Goal: Task Accomplishment & Management: Manage account settings

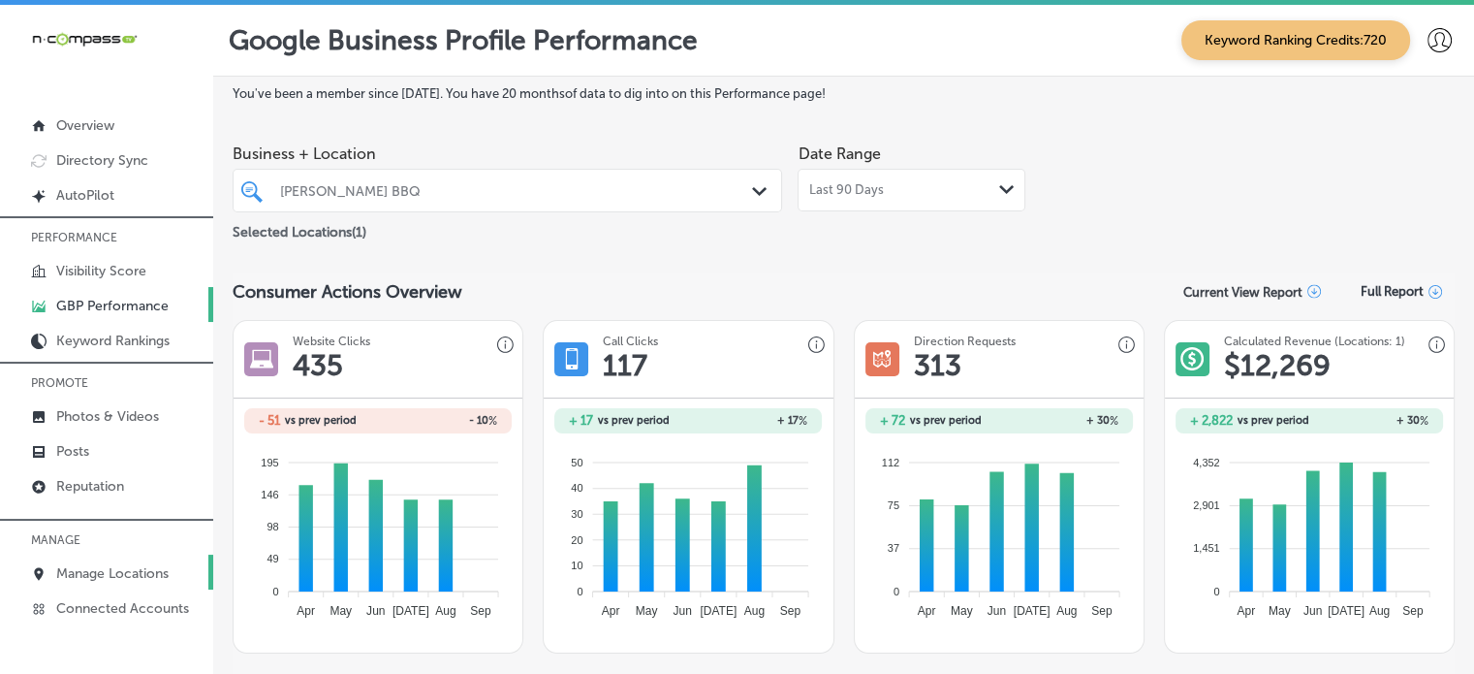
click at [125, 581] on link "Manage Locations" at bounding box center [106, 571] width 213 height 35
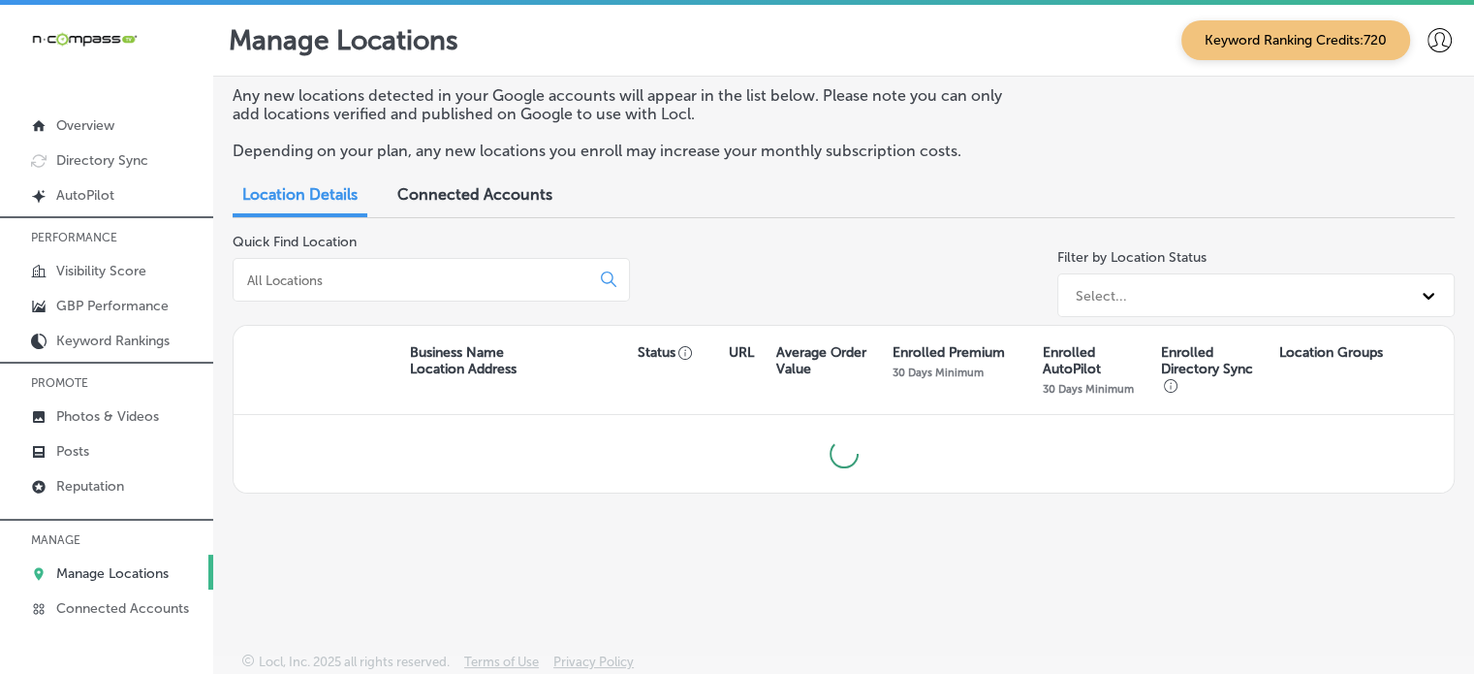
click at [401, 287] on input at bounding box center [415, 279] width 340 height 17
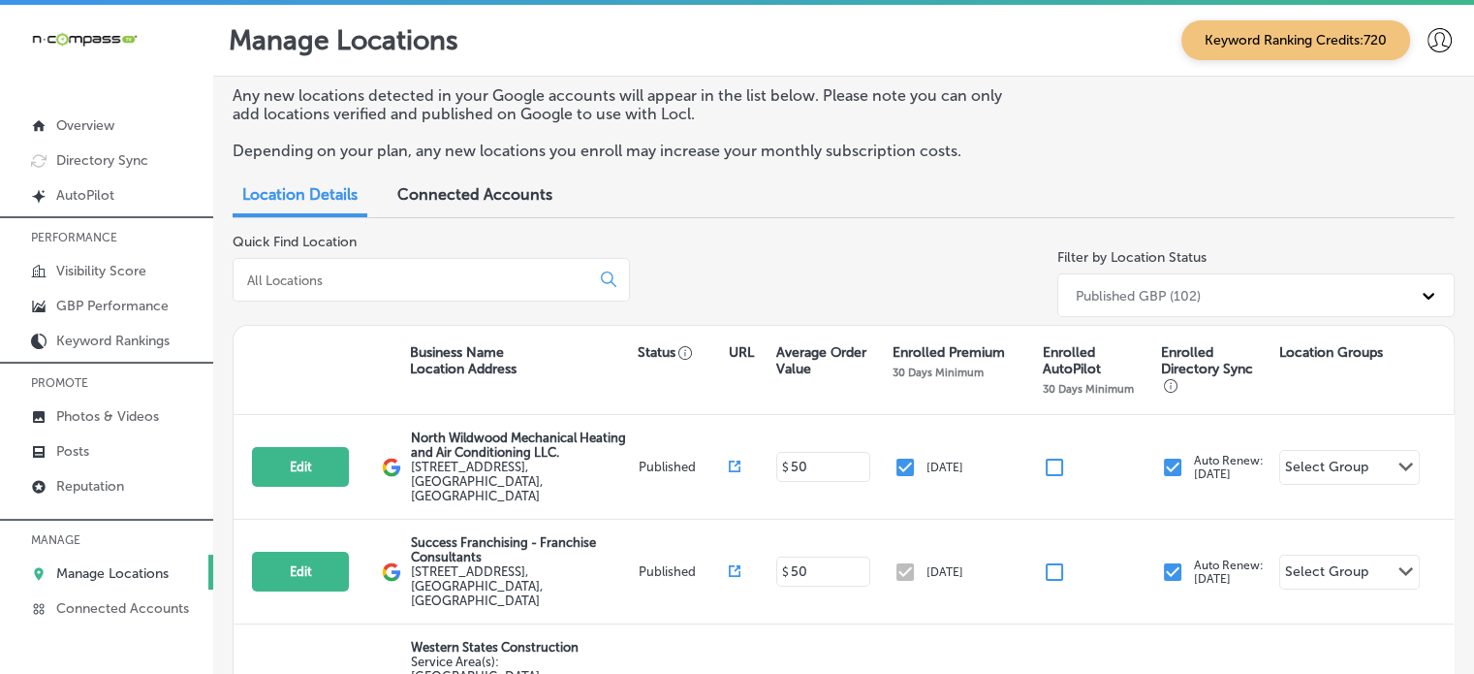
click at [349, 288] on input at bounding box center [415, 279] width 340 height 17
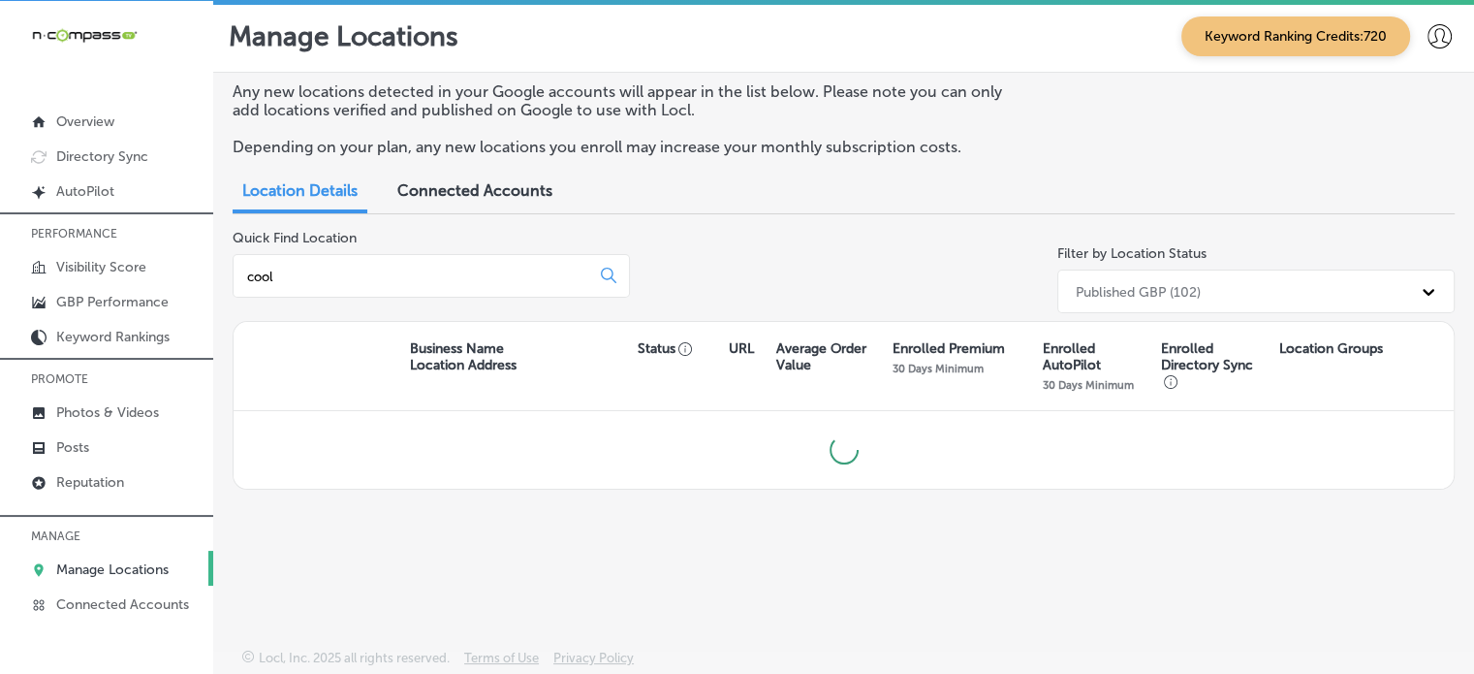
scroll to position [4, 0]
type input "cool"
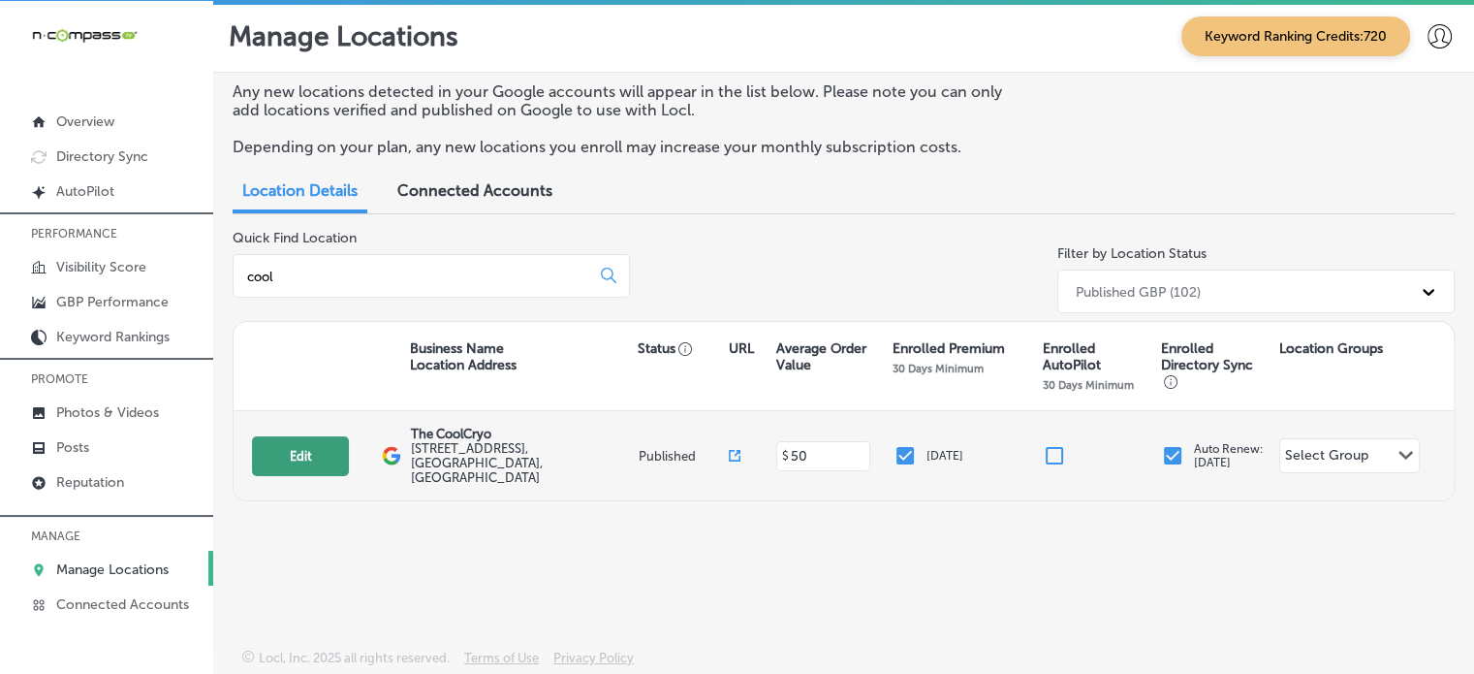
click at [327, 444] on button "Edit" at bounding box center [300, 456] width 97 height 40
select select "US"
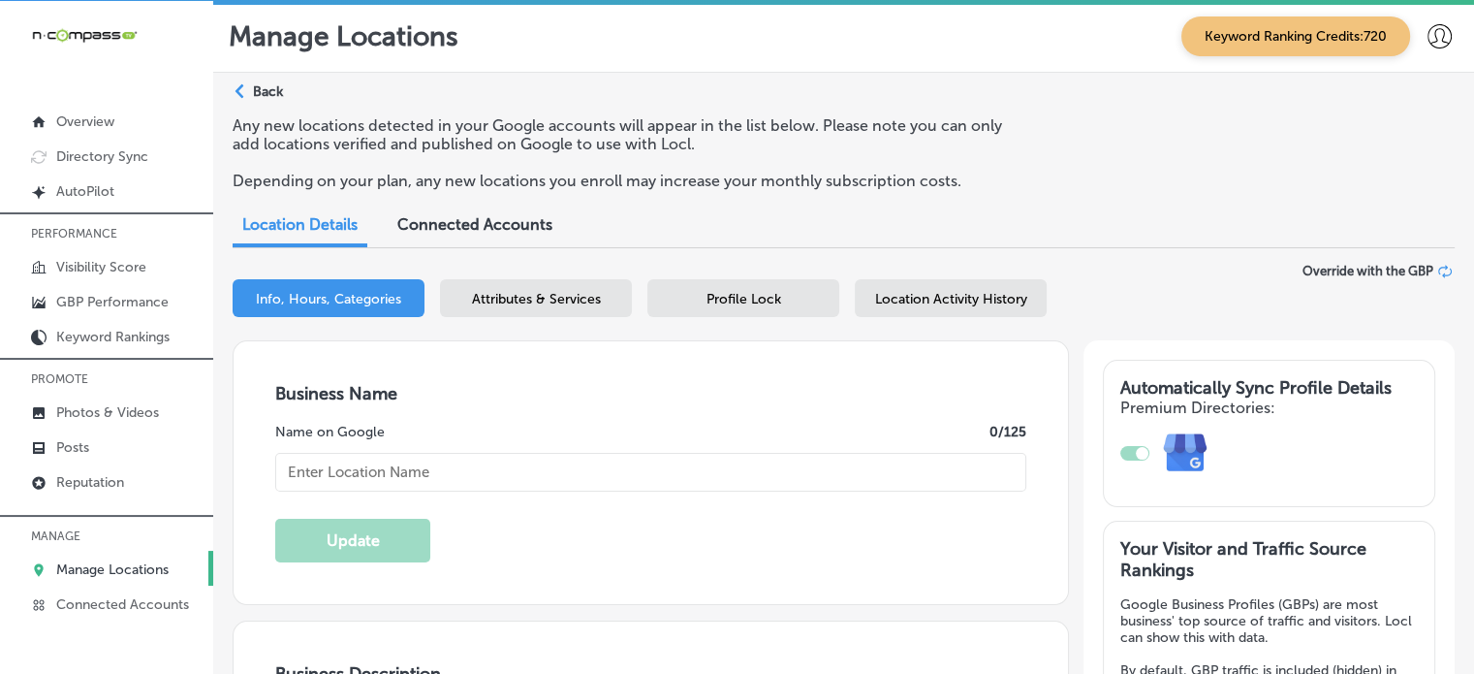
checkbox input "true"
type textarea "The CoolCryo-Macdremma Wellness & [MEDICAL_DATA], located in [GEOGRAPHIC_DATA],…"
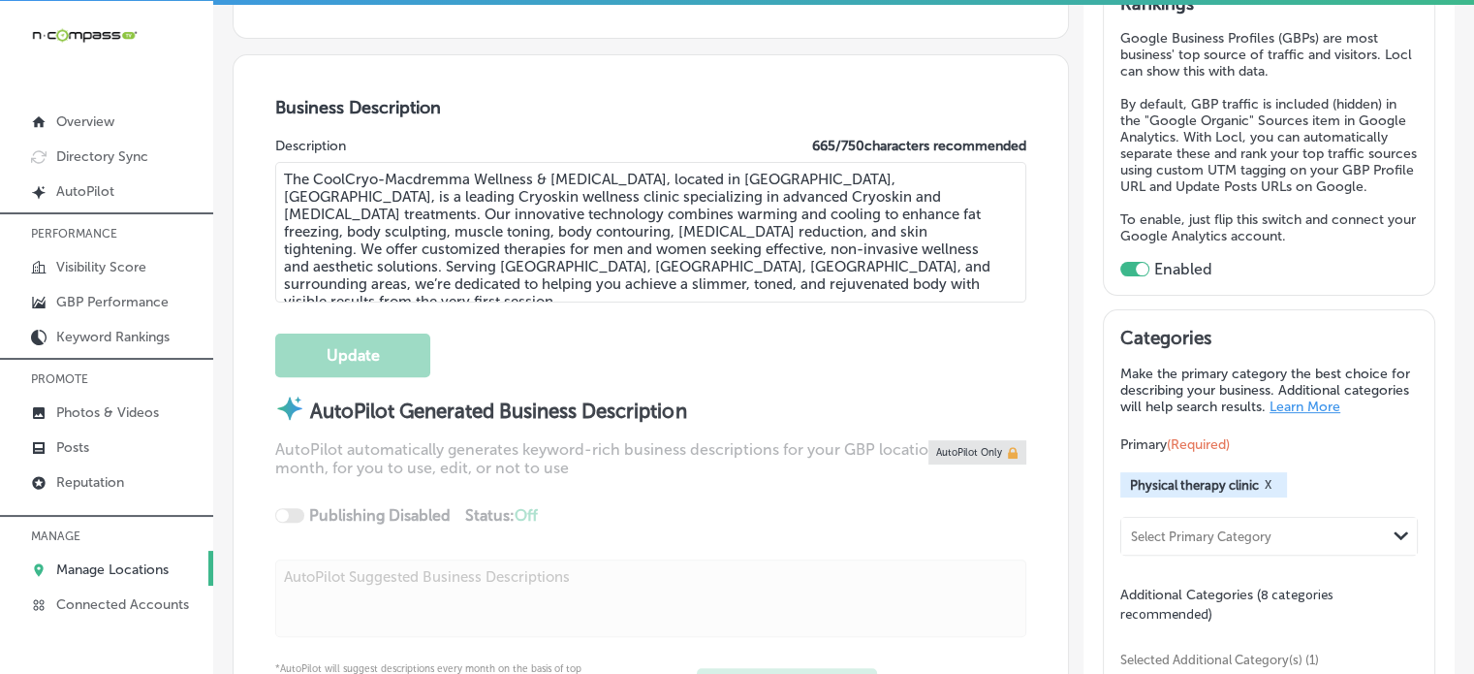
type input "[STREET_ADDRESS]"
type input "[GEOGRAPHIC_DATA]"
type input "92234"
type input "US"
type input "[URL][DOMAIN_NAME]"
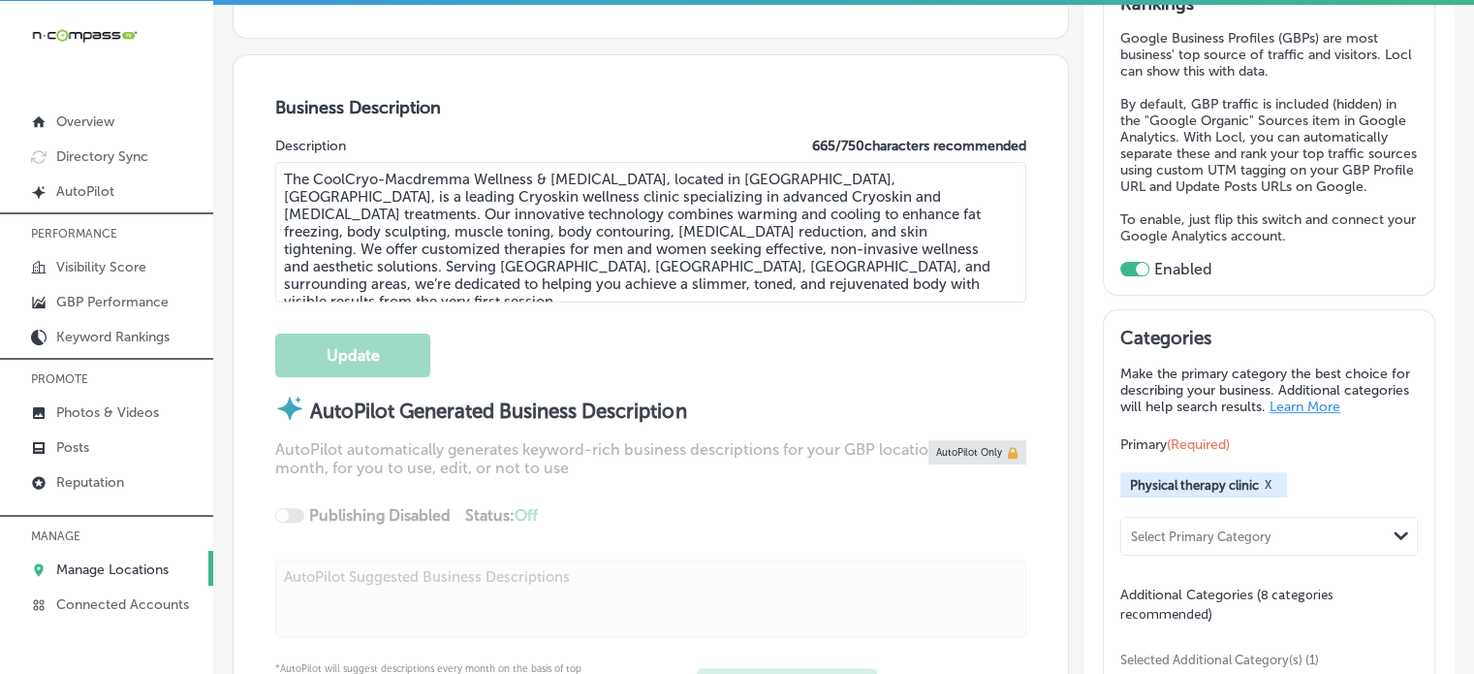
type input "The CoolCryo"
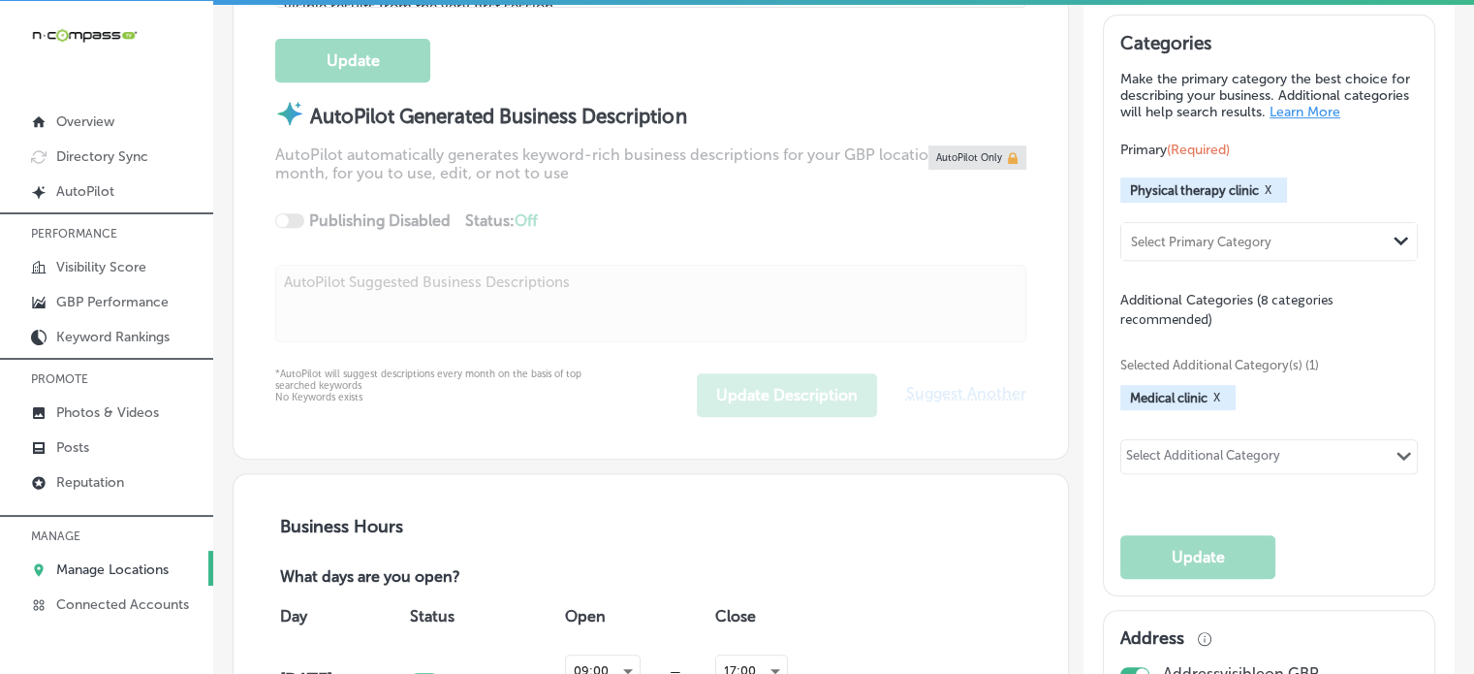
type input "[PHONE_NUMBER]"
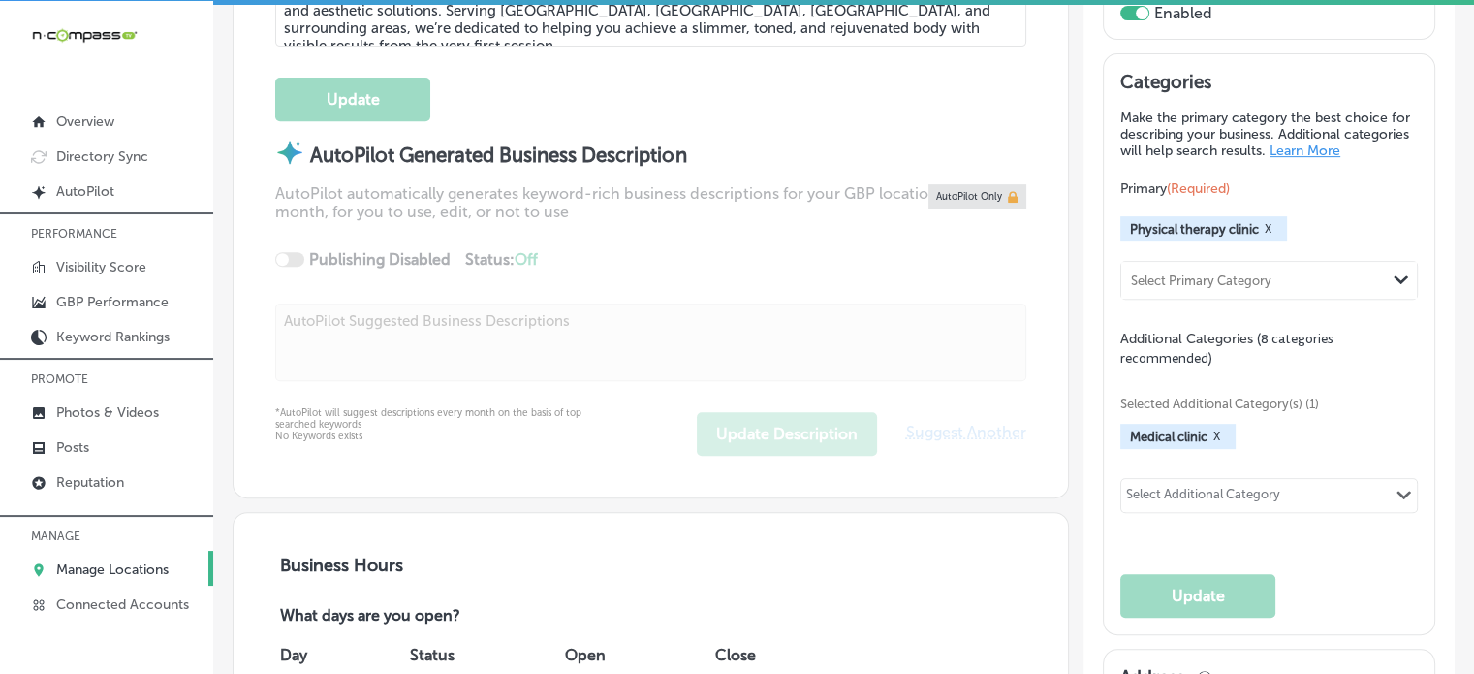
scroll to position [822, 0]
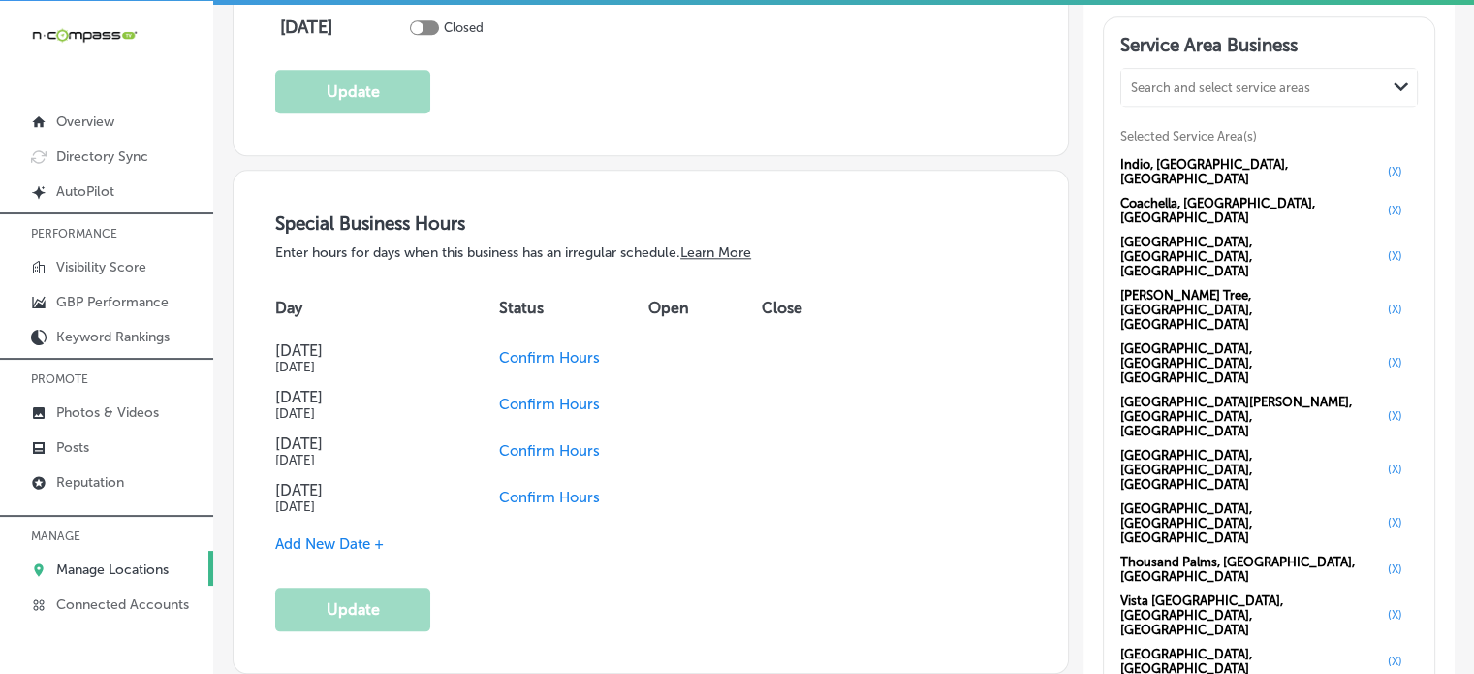
scroll to position [1935, 0]
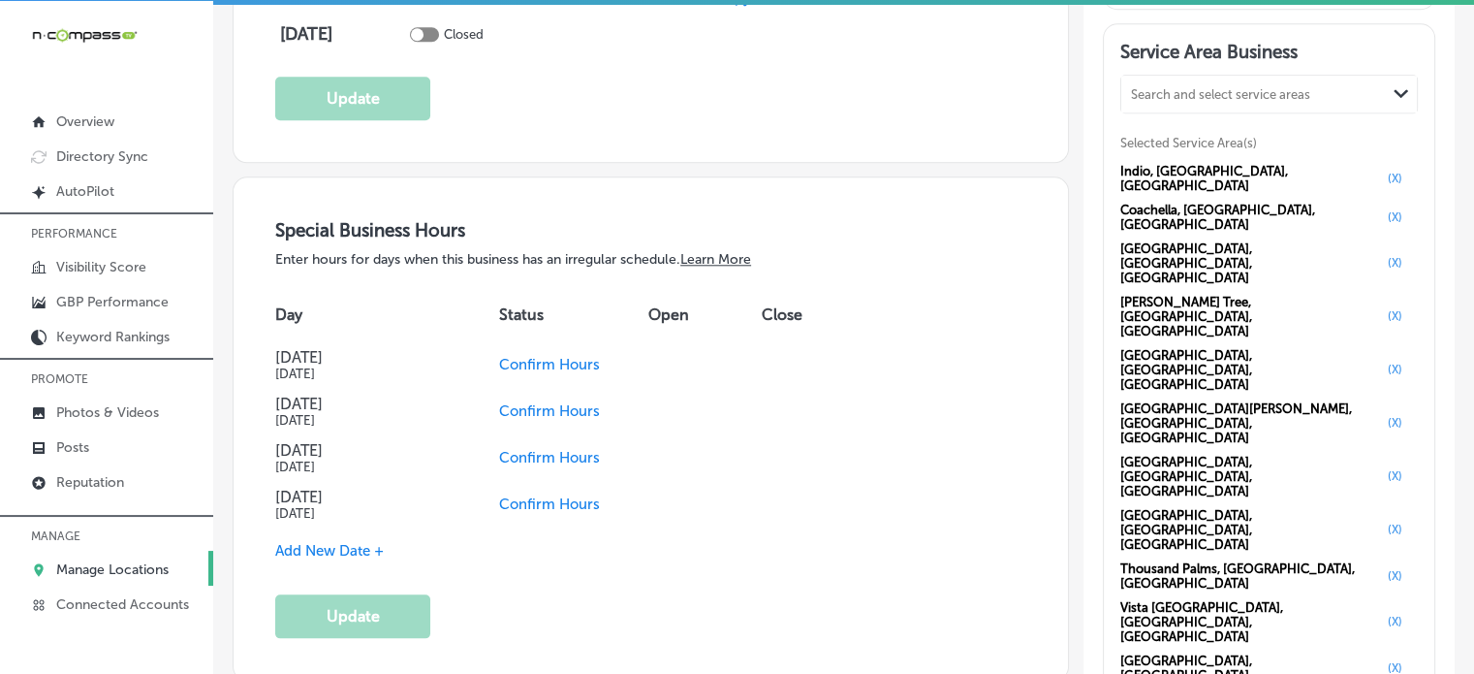
click at [710, 623] on div "Special Business Hours Enter hours for days when this business has an irregular…" at bounding box center [650, 428] width 751 height 419
